Goal: Task Accomplishment & Management: Complete application form

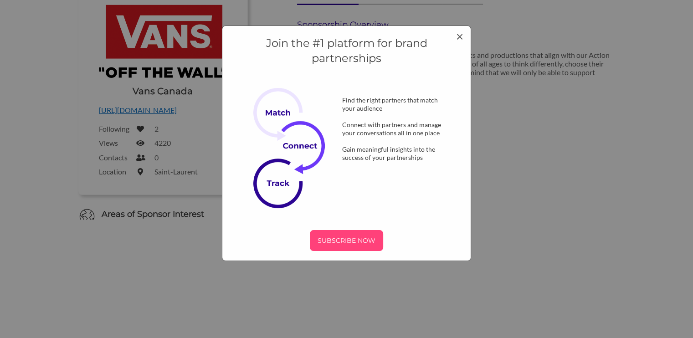
click at [343, 245] on p "SUBSCRIBE NOW" at bounding box center [346, 241] width 66 height 14
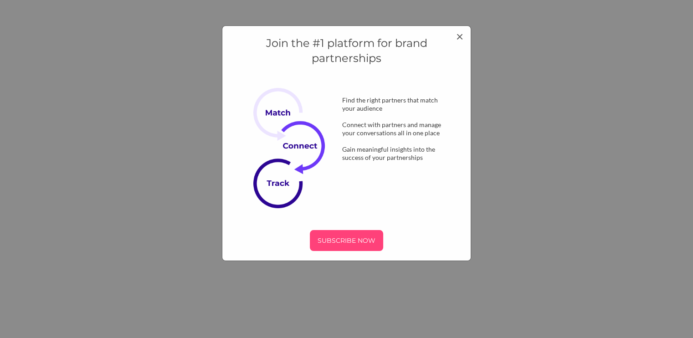
click at [346, 245] on p "SUBSCRIBE NOW" at bounding box center [346, 241] width 66 height 14
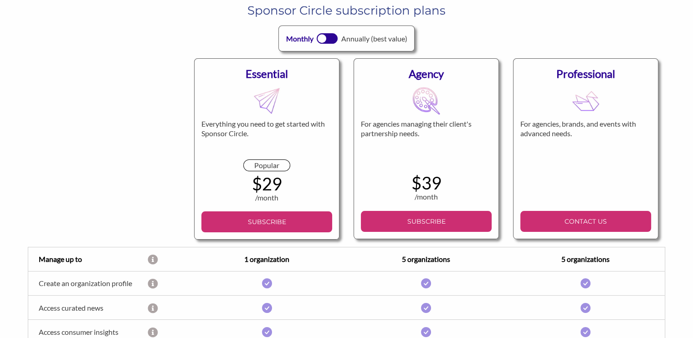
scroll to position [51, 0]
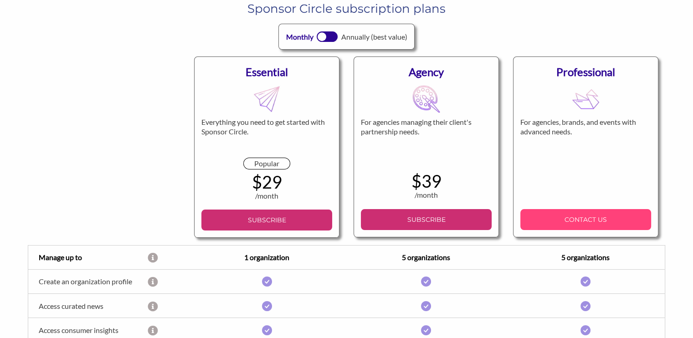
click at [578, 228] on link "CONTACT US" at bounding box center [585, 219] width 131 height 21
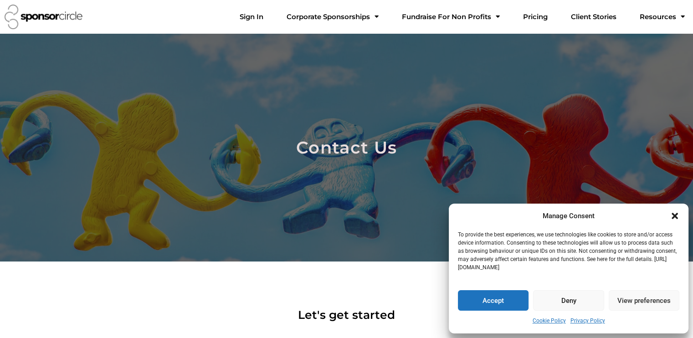
click at [678, 216] on icon "Close dialogue" at bounding box center [674, 215] width 9 height 9
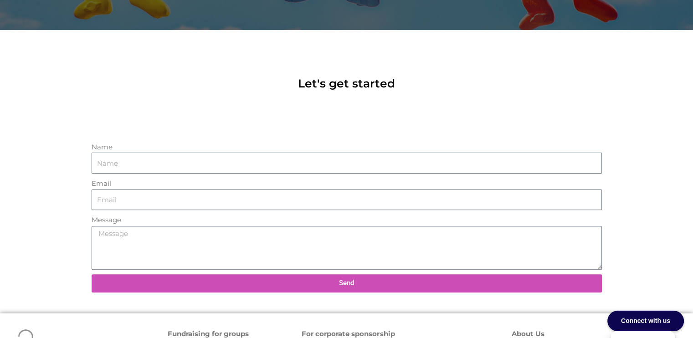
scroll to position [233, 0]
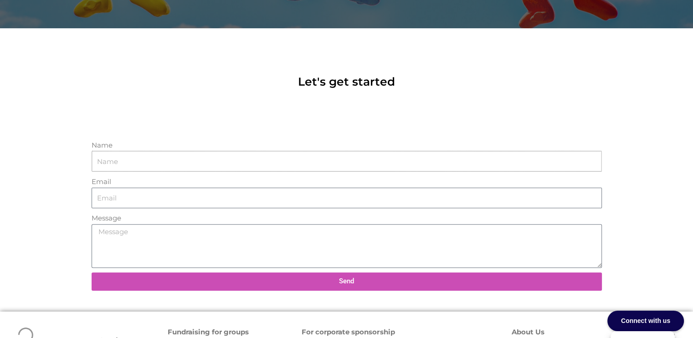
click at [175, 155] on input "Name" at bounding box center [347, 161] width 510 height 21
drag, startPoint x: 175, startPoint y: 155, endPoint x: 137, endPoint y: 155, distance: 38.3
click at [137, 155] on input "Name" at bounding box center [347, 161] width 510 height 21
type input "Lybbie Wilcox"
click at [118, 198] on input "Email" at bounding box center [347, 198] width 510 height 21
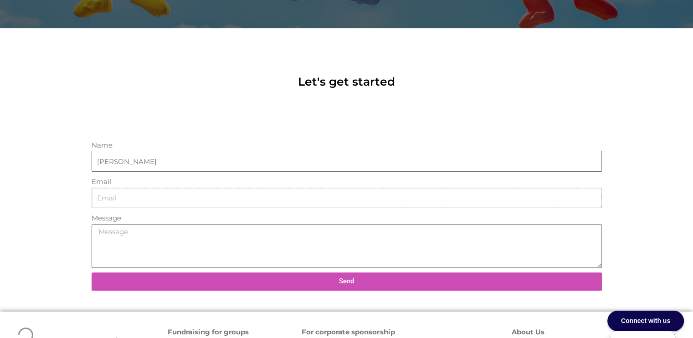
type input "barrelsurfer@hotmail.com"
click at [136, 230] on textarea "Message" at bounding box center [347, 246] width 510 height 44
paste textarea "Meet Lybbie Wilcox and Sarah Ferguson Lybbie Wilcox (Comox Valley BC) Sarah Fer…"
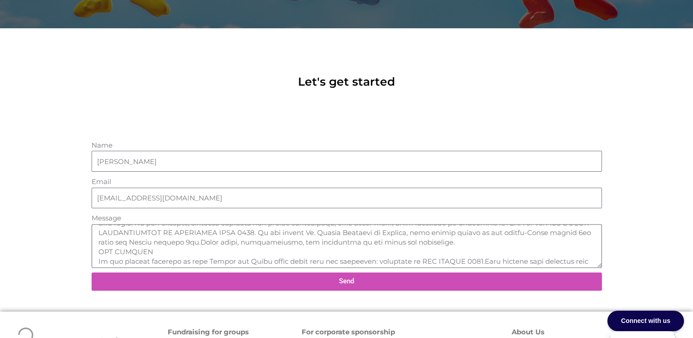
scroll to position [0, 0]
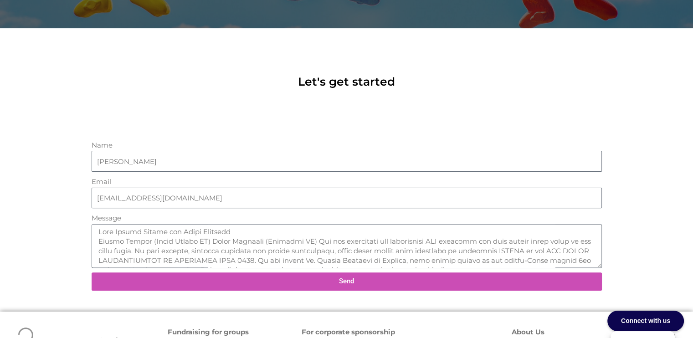
click at [401, 276] on button "Send" at bounding box center [347, 281] width 510 height 18
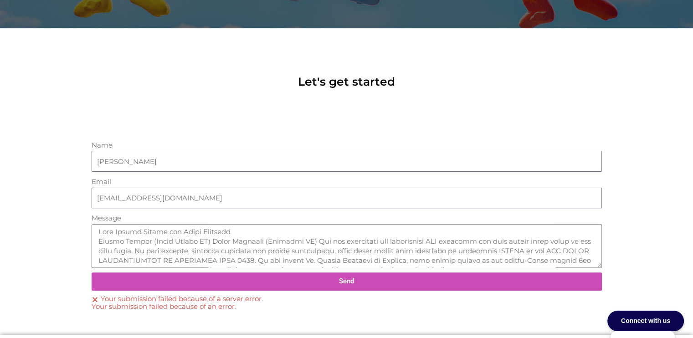
click at [401, 276] on button "Send" at bounding box center [347, 281] width 510 height 18
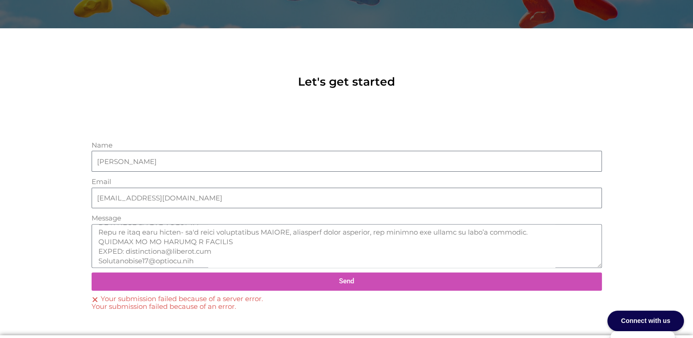
click at [374, 281] on span "Send" at bounding box center [346, 281] width 488 height 7
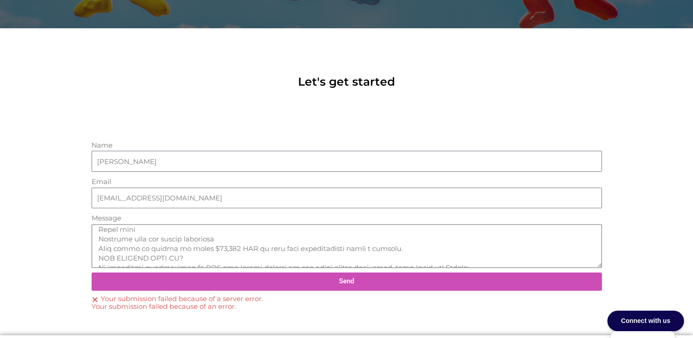
scroll to position [155, 0]
drag, startPoint x: 321, startPoint y: 261, endPoint x: 92, endPoint y: 233, distance: 230.0
click at [92, 233] on textarea "Message" at bounding box center [347, 246] width 510 height 44
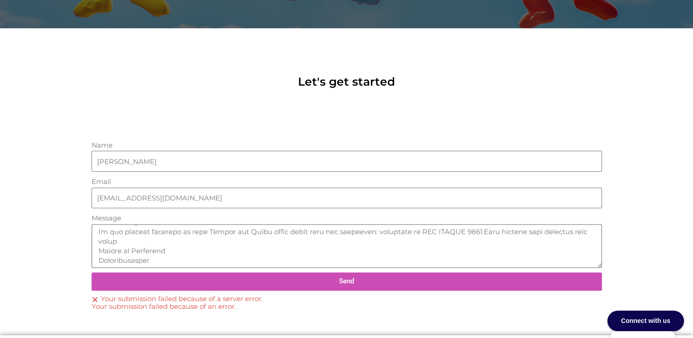
drag, startPoint x: 207, startPoint y: 252, endPoint x: 94, endPoint y: 241, distance: 113.9
click at [94, 241] on textarea "Message" at bounding box center [347, 246] width 510 height 44
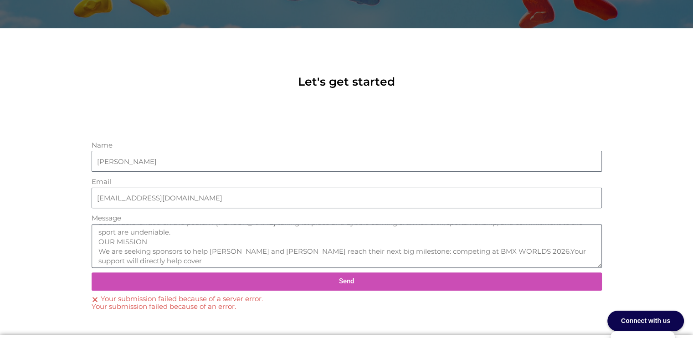
scroll to position [38, 0]
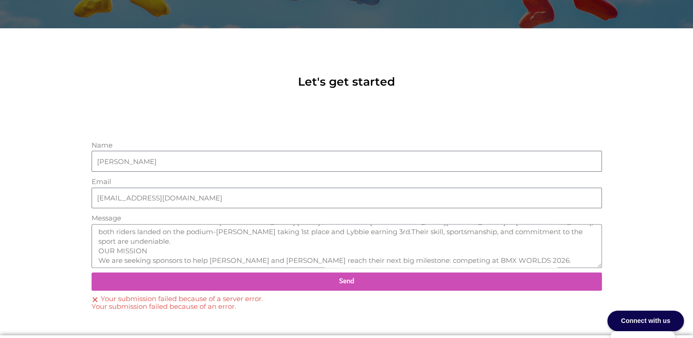
click at [356, 278] on span "Send" at bounding box center [346, 281] width 488 height 7
drag, startPoint x: 149, startPoint y: 239, endPoint x: 95, endPoint y: 236, distance: 54.3
click at [95, 236] on textarea "Meet Lybbie Wilcox and Sarah Ferguson Lybbie Wilcox (Comox Valley BC) Sarah Fer…" at bounding box center [347, 246] width 510 height 44
click at [391, 282] on span "Send" at bounding box center [346, 281] width 488 height 7
click at [97, 251] on textarea "Meet Lybbie Wilcox and Sarah Ferguson Lybbie Wilcox (Comox Valley BC) Sarah Fer…" at bounding box center [347, 246] width 510 height 44
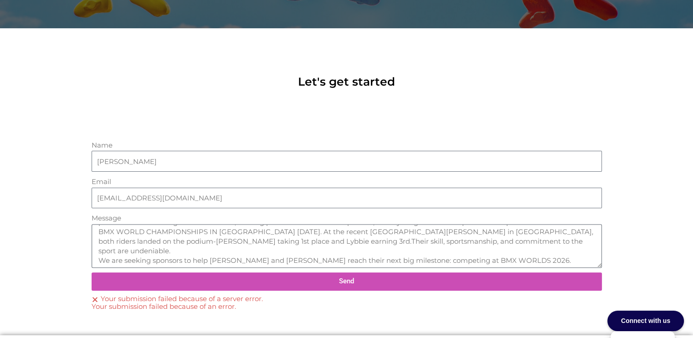
scroll to position [28, 0]
click at [281, 285] on button "Send" at bounding box center [347, 281] width 510 height 18
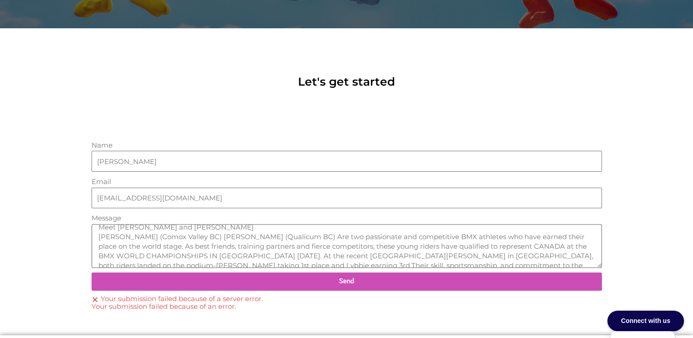
scroll to position [0, 0]
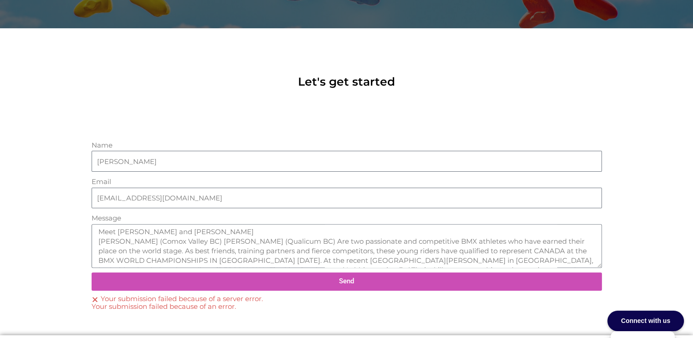
click at [355, 281] on span "Send" at bounding box center [346, 281] width 488 height 7
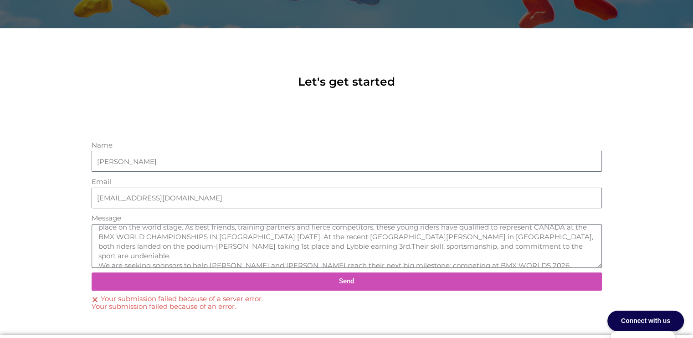
scroll to position [28, 0]
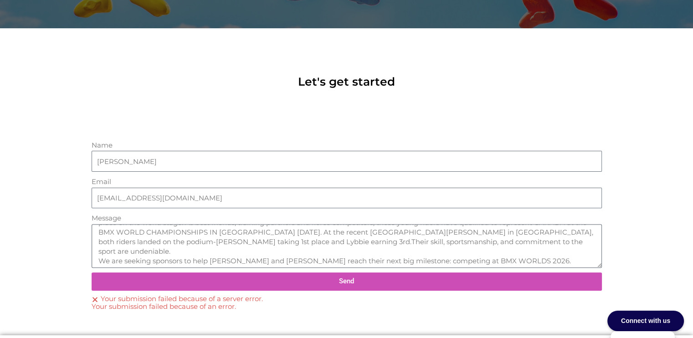
click at [426, 252] on textarea "Meet Lybbie Wilcox and Sarah Ferguson Lybbie Wilcox (Comox Valley BC) Sarah Fer…" at bounding box center [347, 246] width 510 height 44
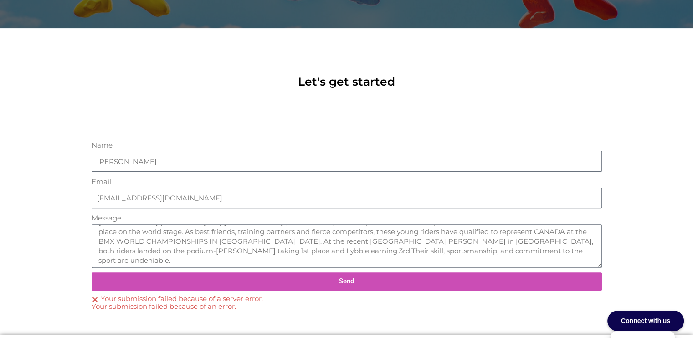
type textarea "Meet Lybbie Wilcox and Sarah Ferguson Lybbie Wilcox (Comox Valley BC) Sarah Fer…"
click at [188, 199] on input "barrelsurfer@hotmail.com" at bounding box center [347, 198] width 510 height 21
click at [240, 281] on span "Send" at bounding box center [346, 281] width 488 height 7
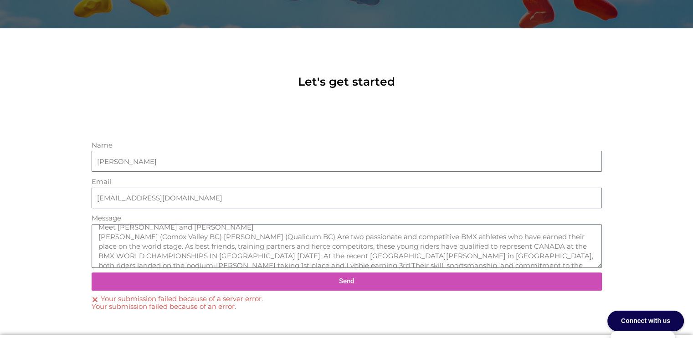
scroll to position [0, 0]
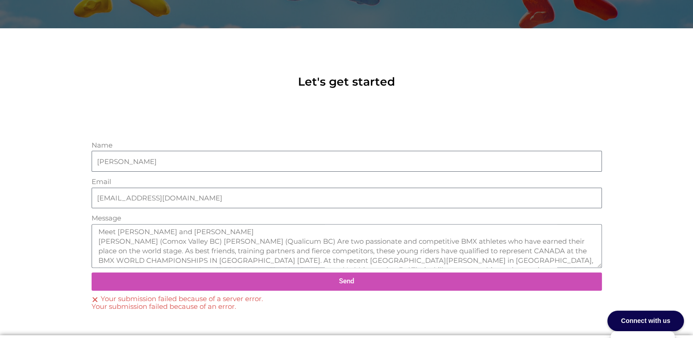
click at [313, 282] on span "Send" at bounding box center [346, 281] width 488 height 7
click at [181, 199] on input "barrelsurfer@hotmail.com" at bounding box center [347, 198] width 510 height 21
type input "b"
type input "barrelsurfer@hotmail.com"
click at [293, 281] on span "Send" at bounding box center [346, 281] width 488 height 7
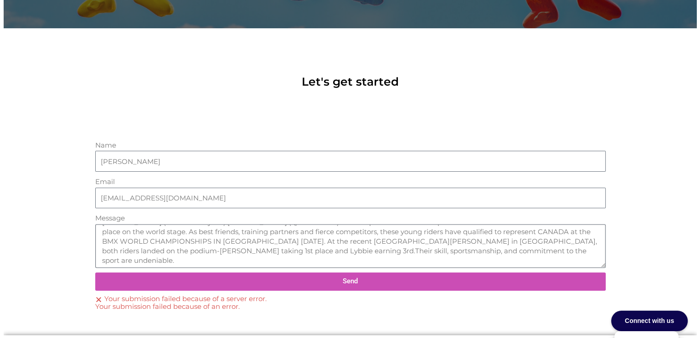
scroll to position [28, 0]
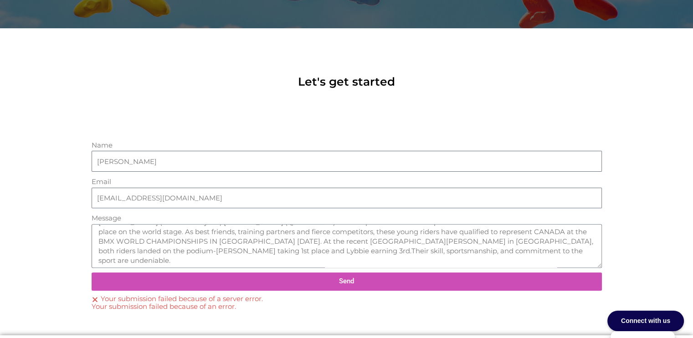
click at [638, 316] on div "Connect with us" at bounding box center [645, 321] width 77 height 20
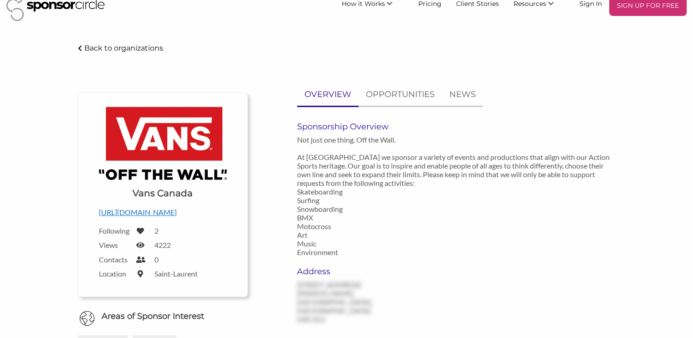
scroll to position [12, 0]
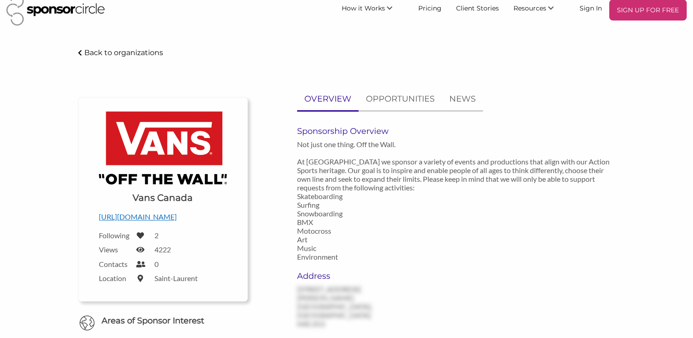
click at [142, 218] on p "[URL][DOMAIN_NAME]" at bounding box center [163, 217] width 128 height 12
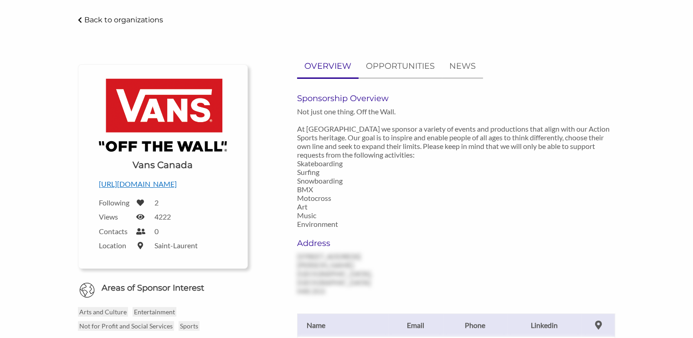
scroll to position [44, 0]
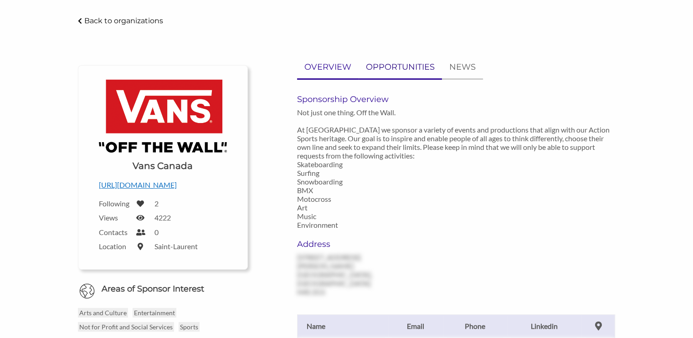
click at [409, 71] on p "OPPORTUNITIES" at bounding box center [400, 67] width 69 height 13
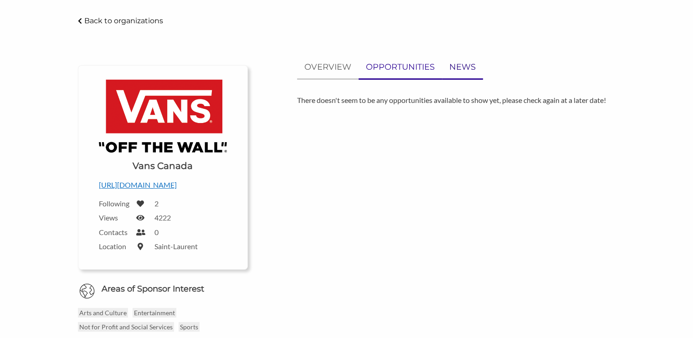
click at [450, 72] on p "NEWS" at bounding box center [462, 67] width 26 height 13
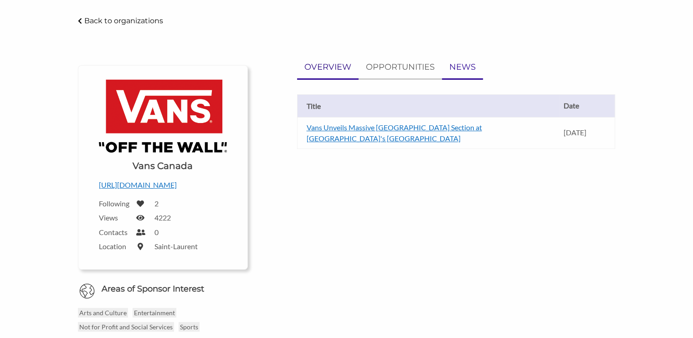
click at [324, 69] on p "OVERVIEW" at bounding box center [327, 67] width 47 height 13
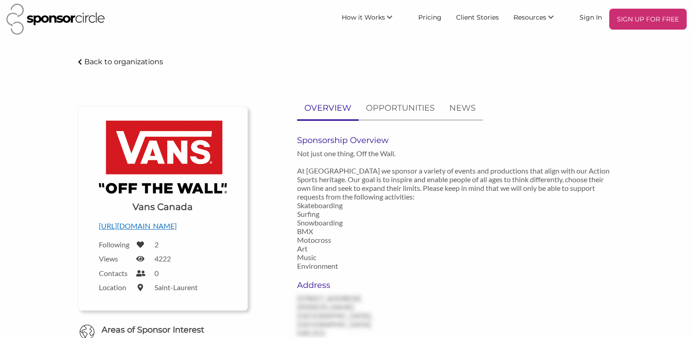
scroll to position [0, 0]
